Goal: Information Seeking & Learning: Learn about a topic

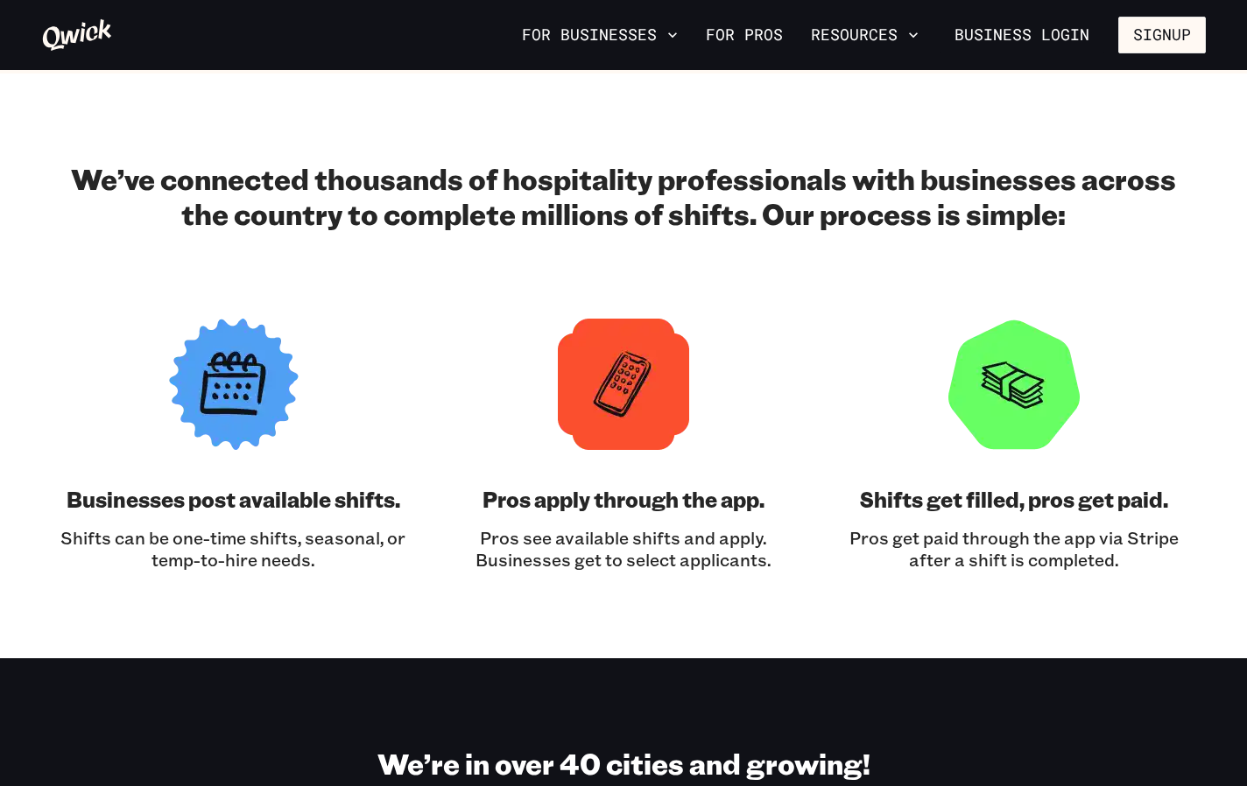
scroll to position [1767, 0]
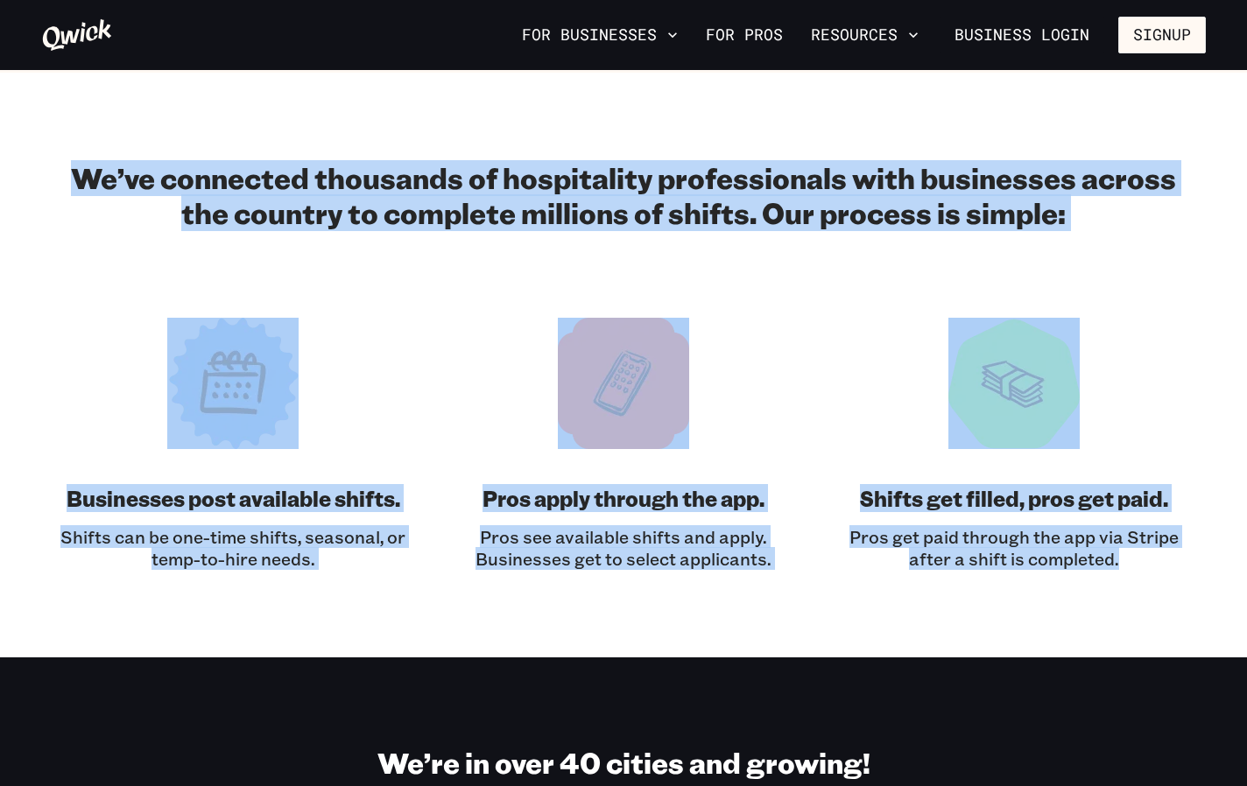
drag, startPoint x: 1049, startPoint y: 528, endPoint x: 59, endPoint y: 184, distance: 1048.2
click at [59, 184] on div "We’ve connected thousands of hospitality professionals with businesses across t…" at bounding box center [623, 365] width 1164 height 410
copy div "We’ve connected thousands of hospitality professionals with businesses across t…"
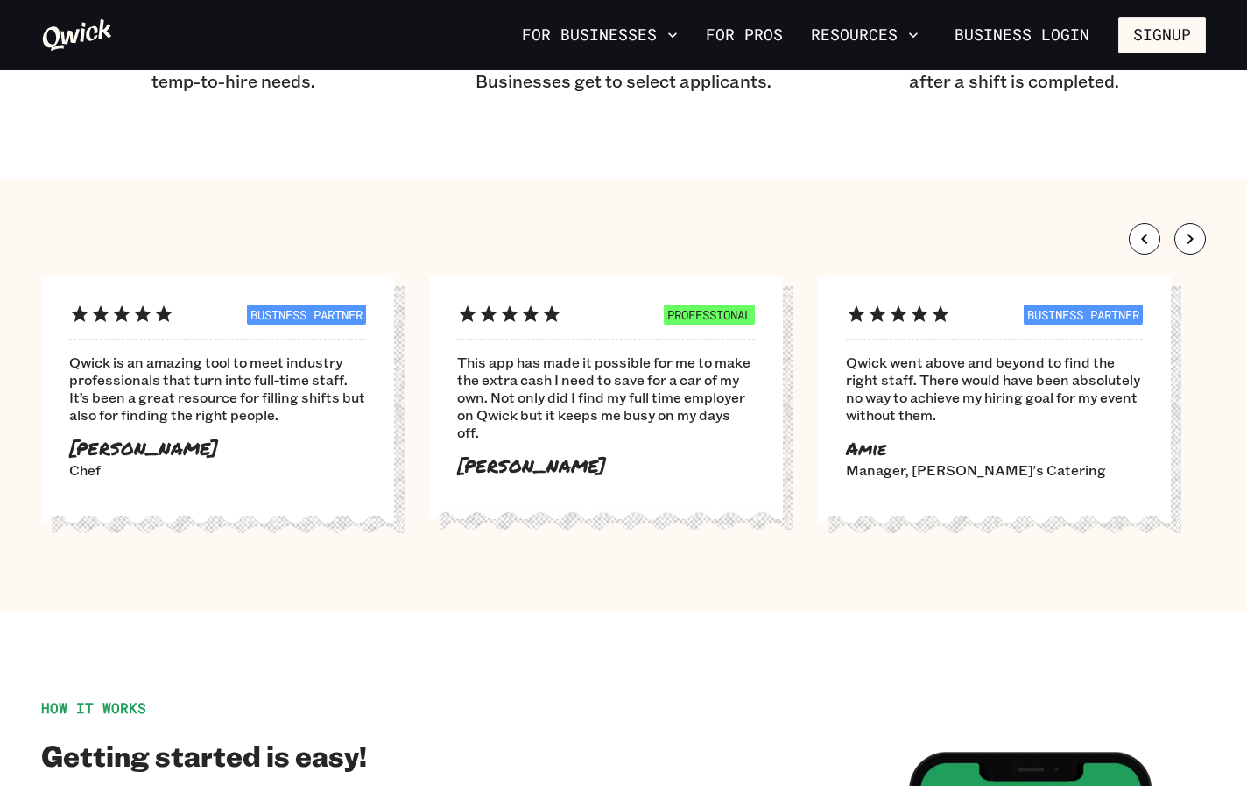
scroll to position [1671, 0]
